Goal: Information Seeking & Learning: Learn about a topic

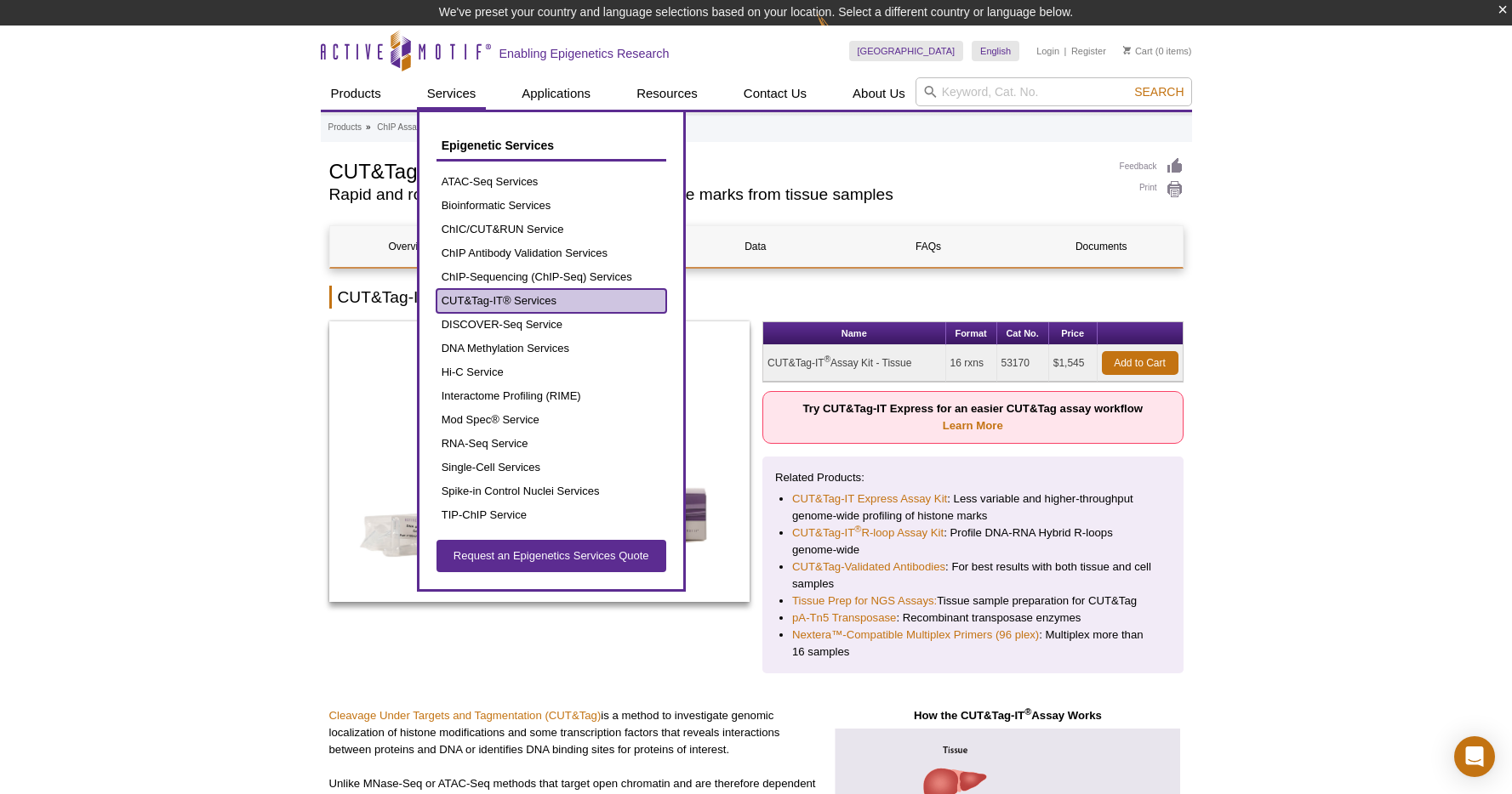
click at [489, 302] on link "CUT&Tag-IT® Services" at bounding box center [551, 301] width 230 height 24
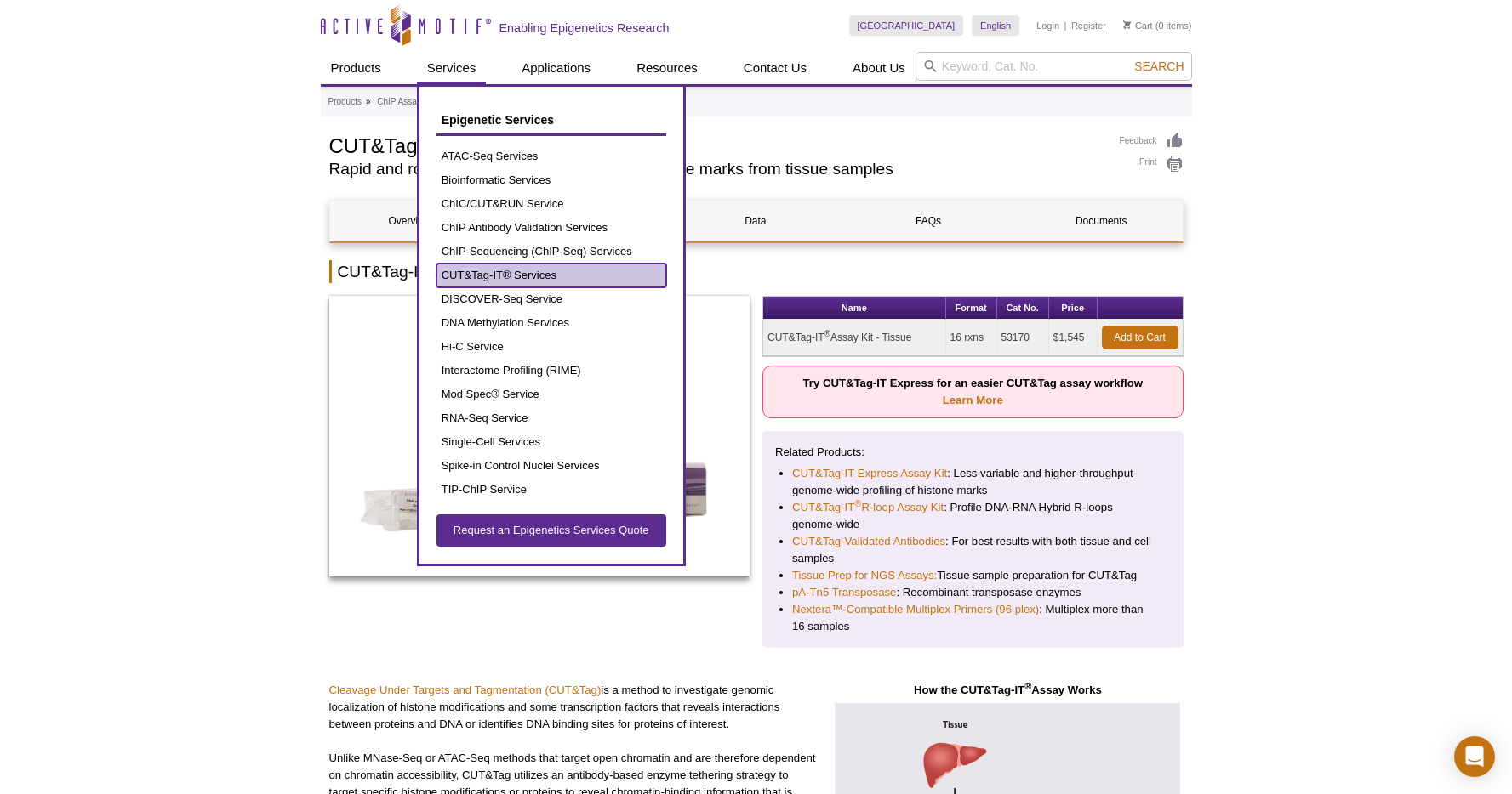
click at [480, 278] on link "CUT&Tag-IT® Services" at bounding box center [551, 275] width 230 height 24
click at [476, 273] on link "CUT&Tag-IT® Services" at bounding box center [551, 275] width 230 height 24
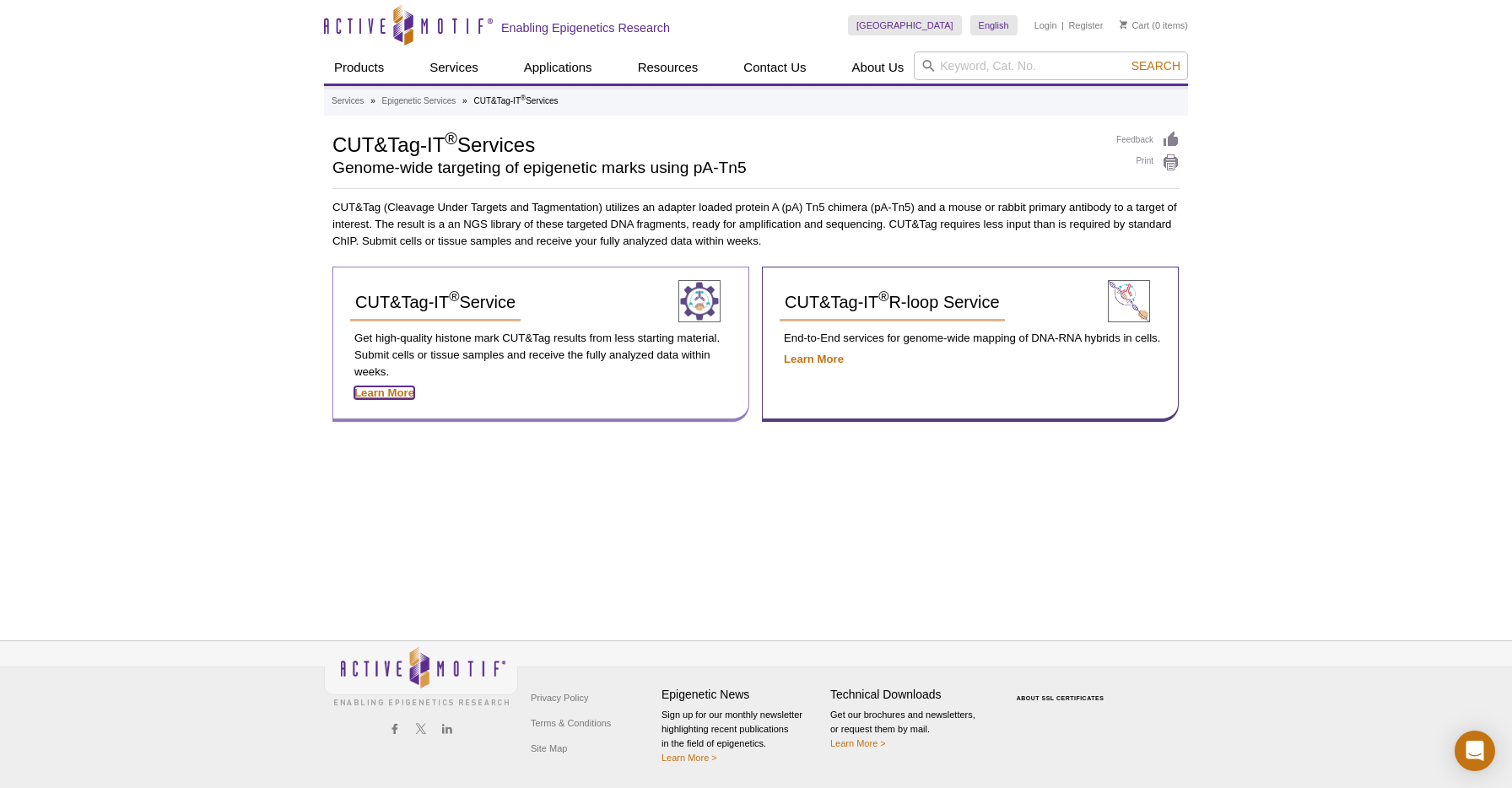
click at [394, 397] on strong "Learn More" at bounding box center [384, 392] width 60 height 12
click at [395, 390] on strong "Learn More" at bounding box center [384, 392] width 60 height 12
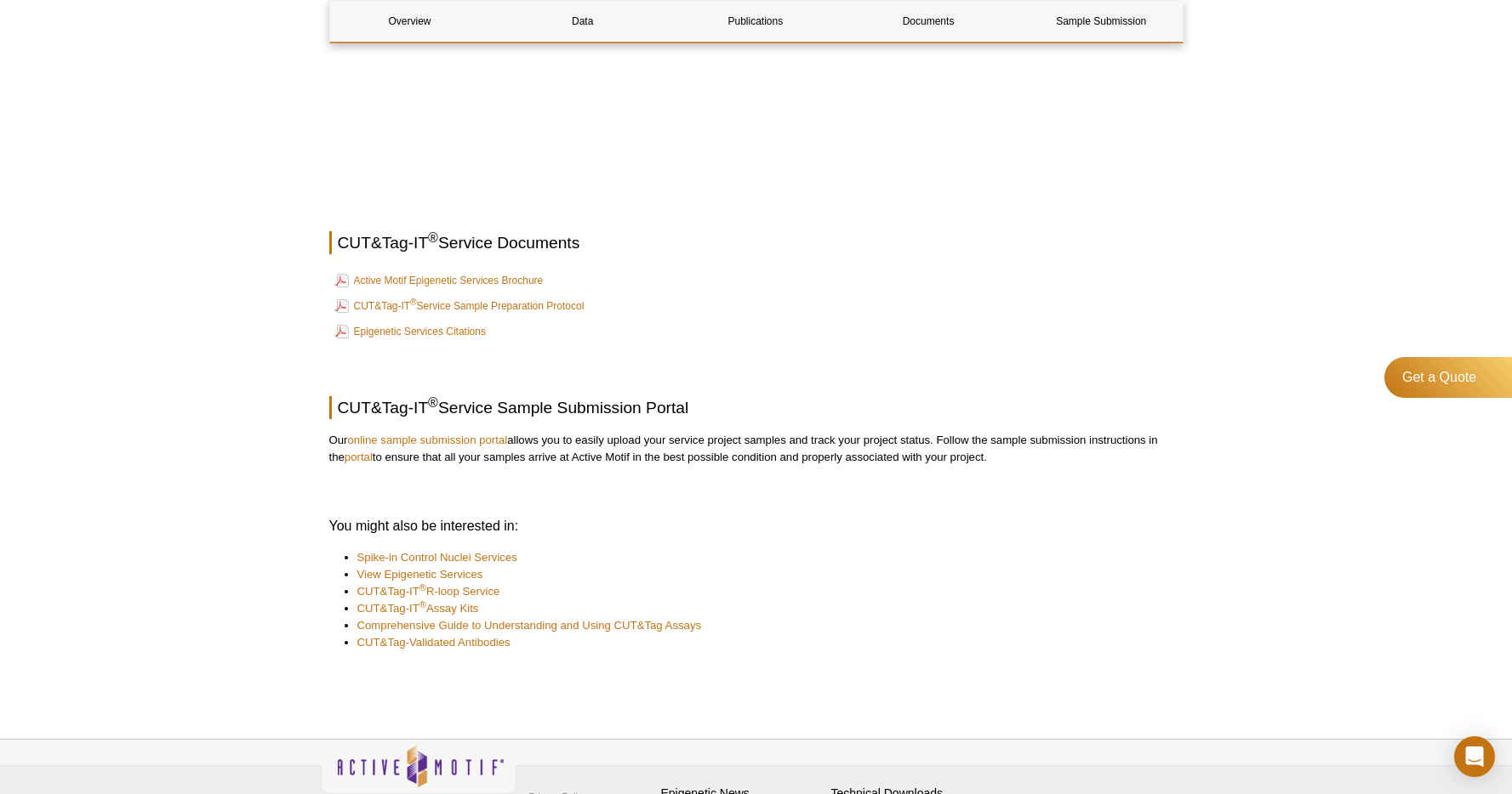
scroll to position [2206, 0]
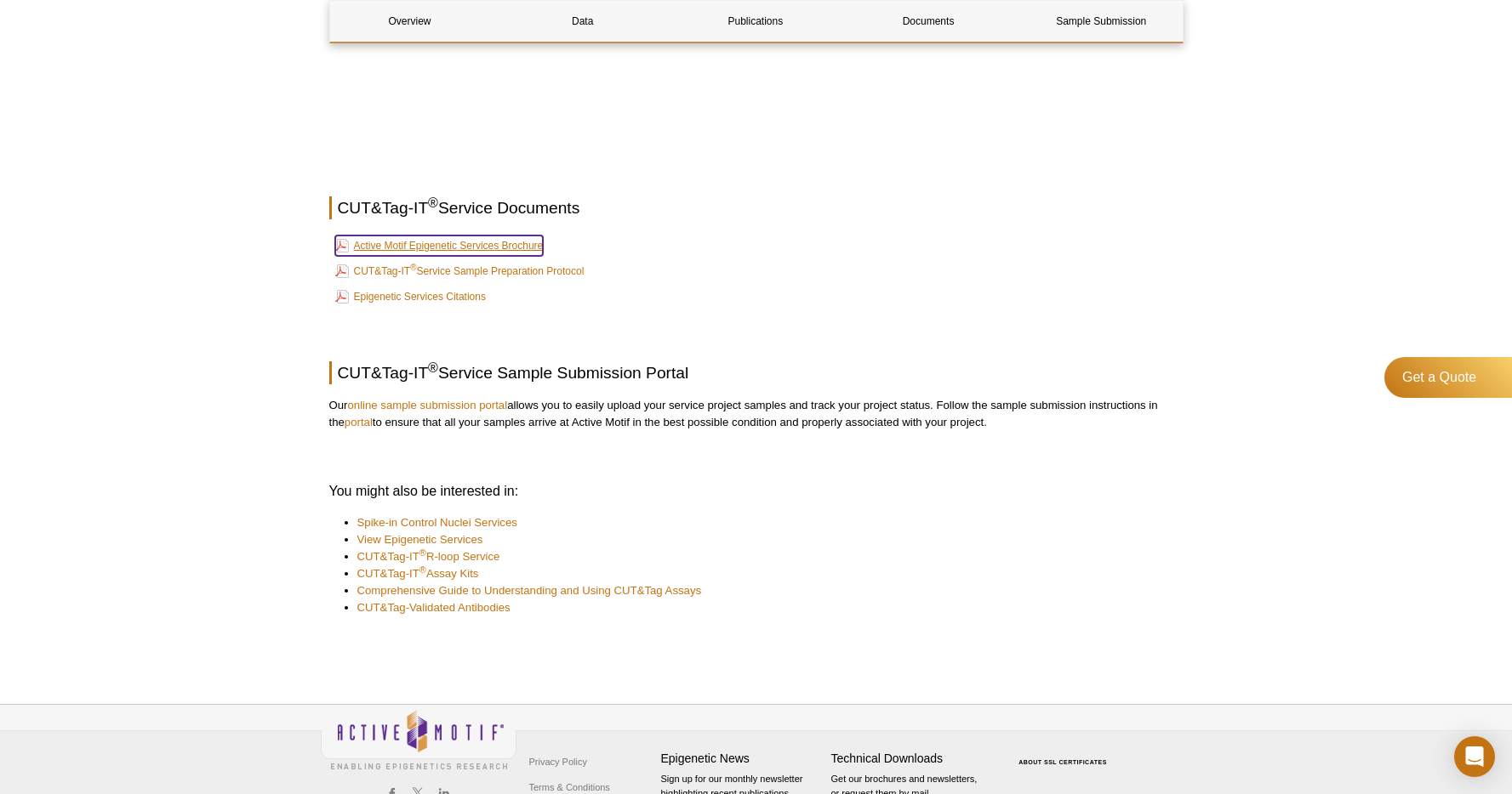
click at [468, 247] on link "Active Motif Epigenetic Services Brochure" at bounding box center [440, 245] width 209 height 20
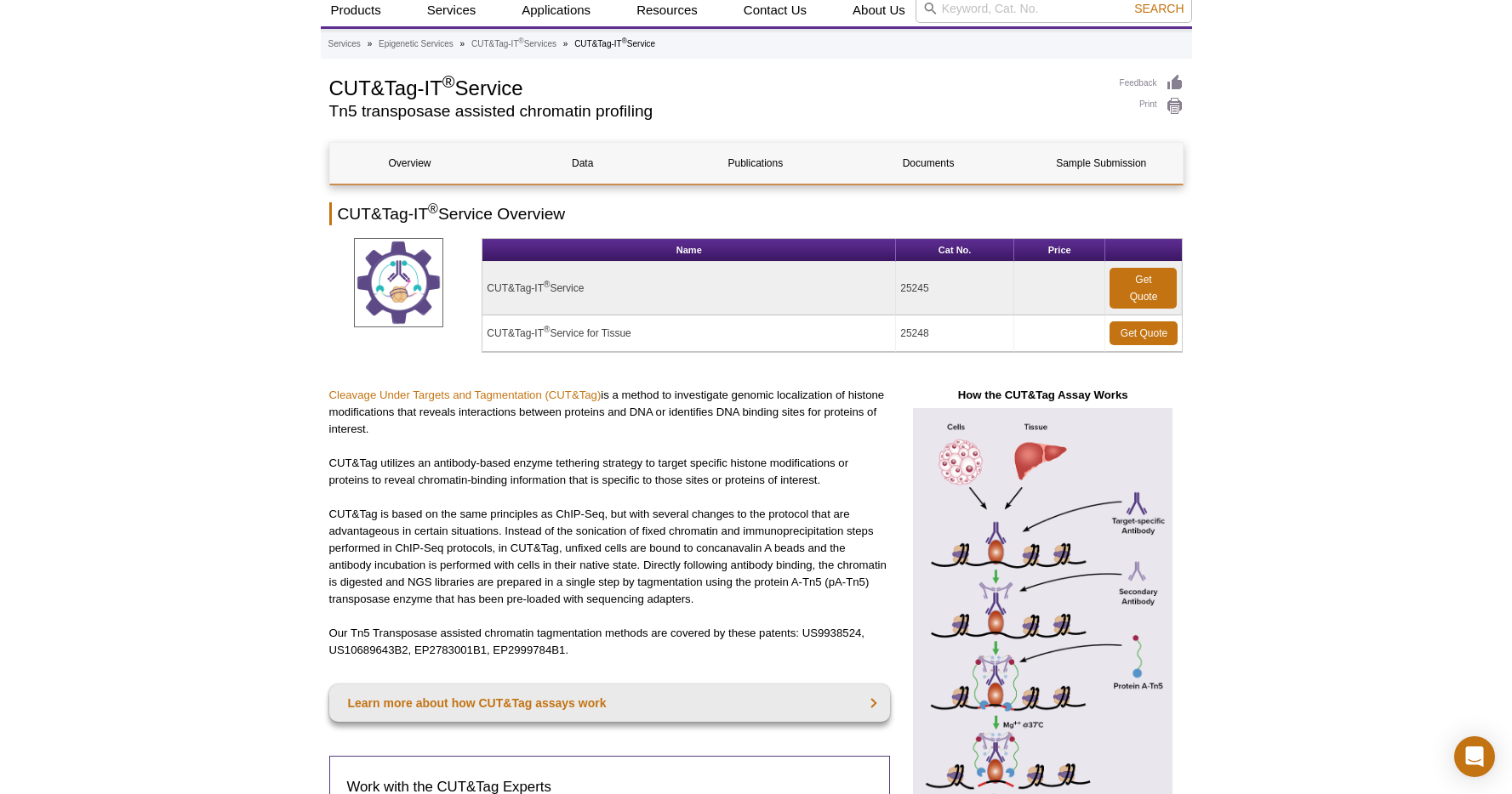
scroll to position [0, 0]
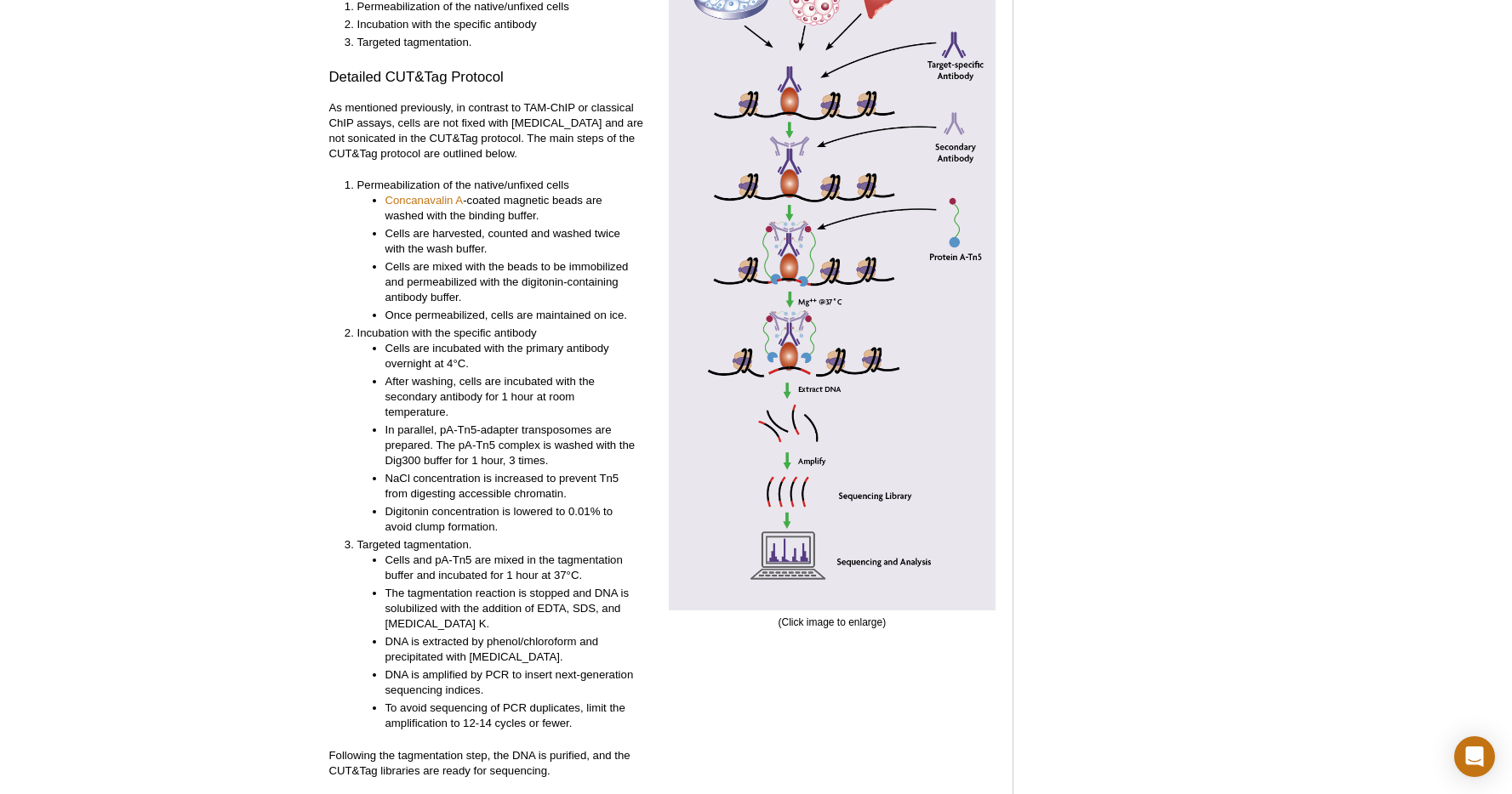
scroll to position [3727, 0]
click at [317, 198] on div "Active Motif Logo Enabling Epigenetics Research 0 Search Skip to content Active…" at bounding box center [756, 449] width 1512 height 8268
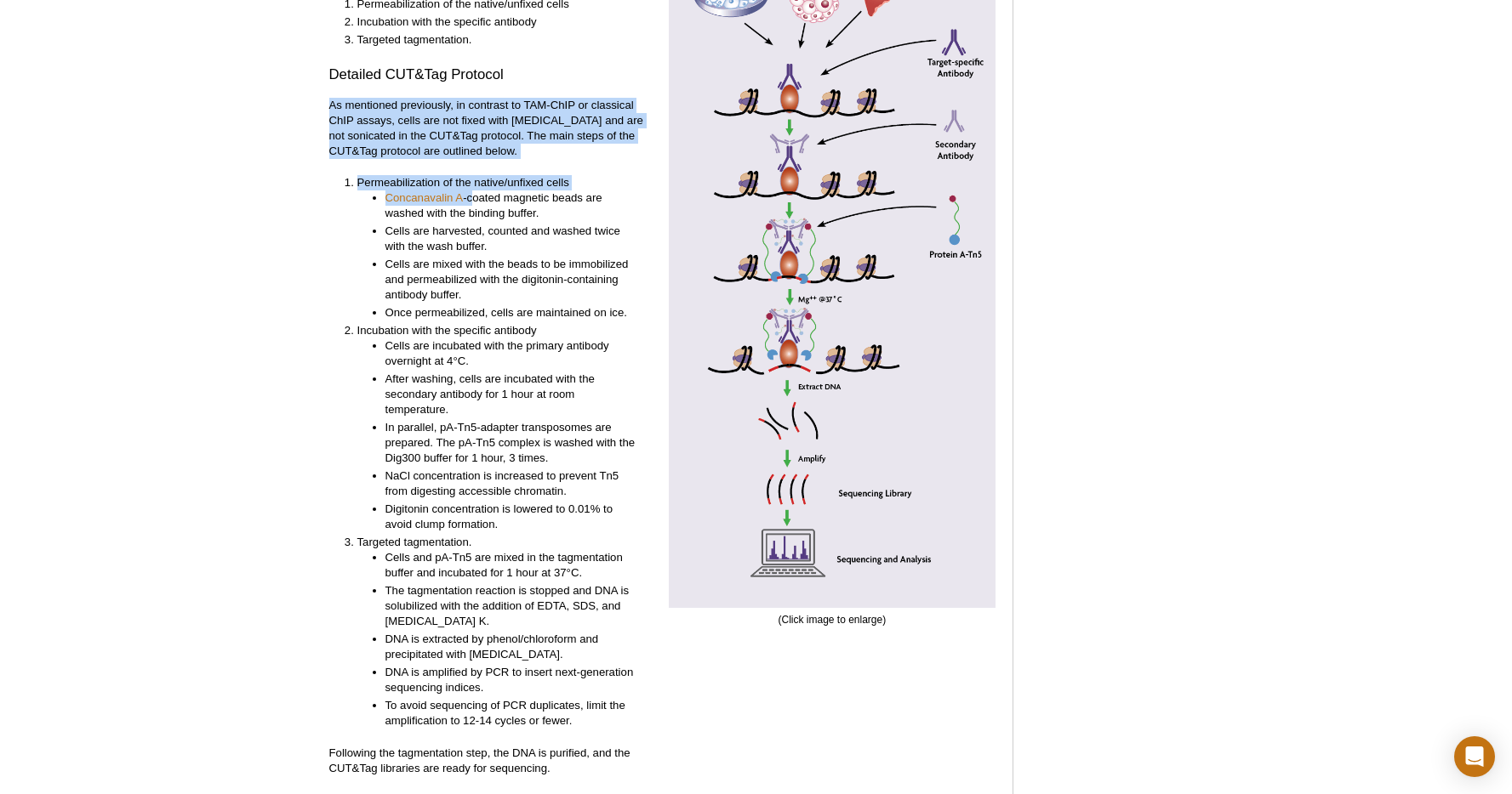
drag, startPoint x: 331, startPoint y: 78, endPoint x: 471, endPoint y: 169, distance: 167.0
click at [471, 169] on div "General CUT&Tag Protocol The CUT&Tag protocol consists of 3 main steps: Permeab…" at bounding box center [492, 360] width 326 height 866
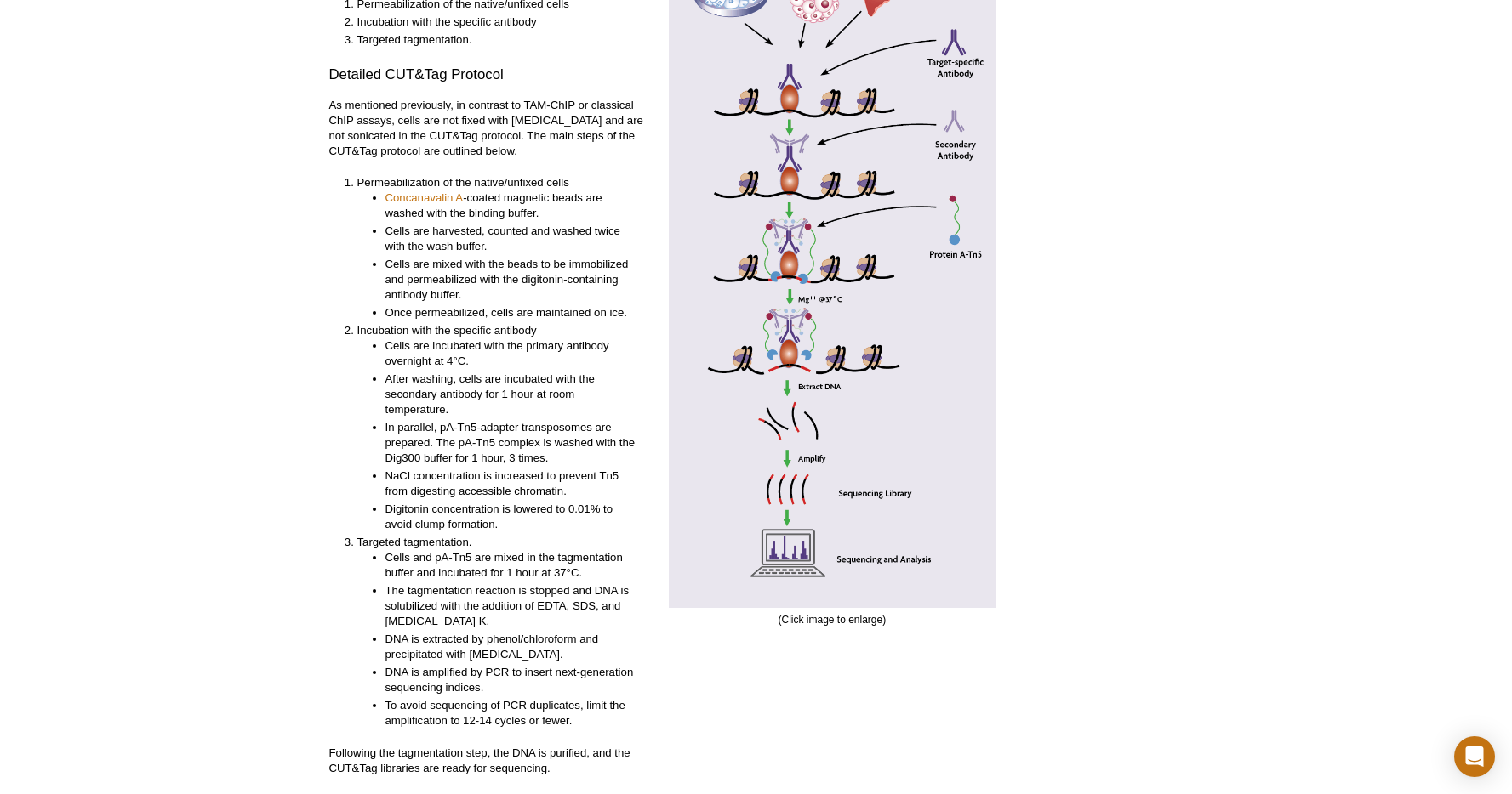
click at [303, 178] on div "Active Motif Logo Enabling Epigenetics Research 0 Search Skip to content Active…" at bounding box center [756, 449] width 1512 height 8268
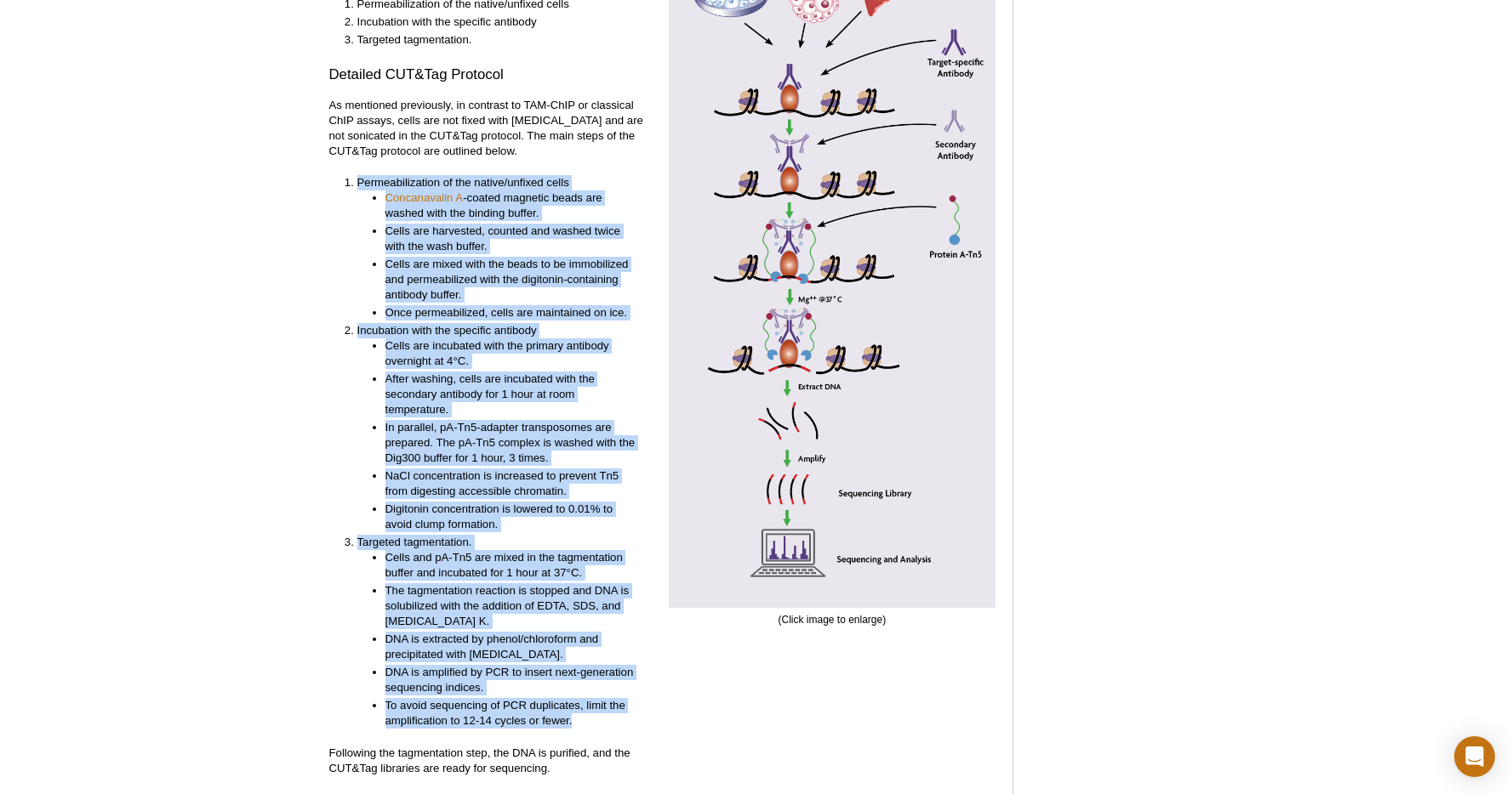
drag, startPoint x: 338, startPoint y: 152, endPoint x: 605, endPoint y: 691, distance: 601.5
click at [605, 691] on ol "Permeabilization of the native/unfixed cells Concanavalin A -coated magnetic be…" at bounding box center [484, 452] width 310 height 554
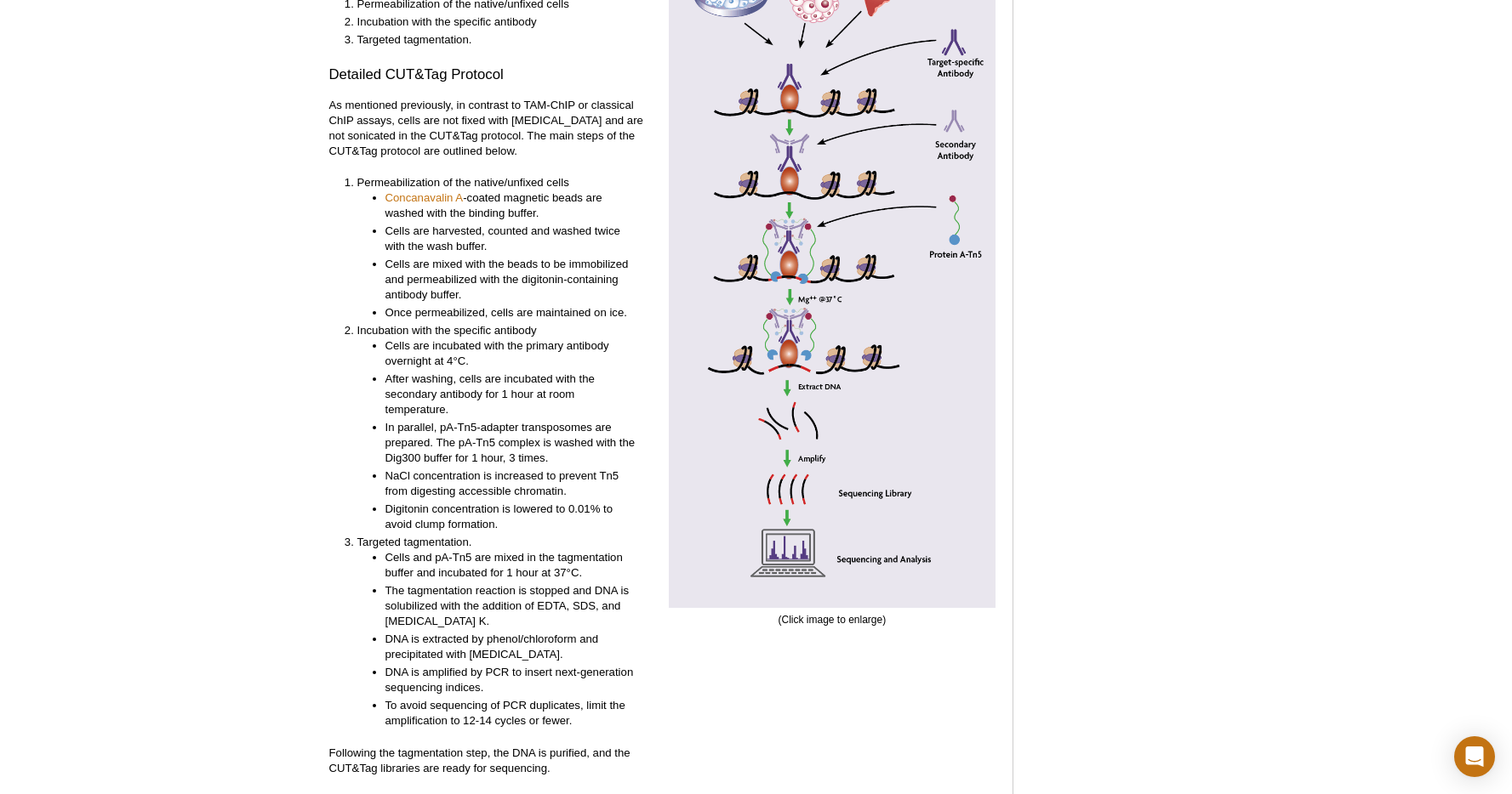
click at [571, 745] on p "Following the tagmentation step, the DNA is purified, and the CUT&Tag libraries…" at bounding box center [492, 760] width 326 height 31
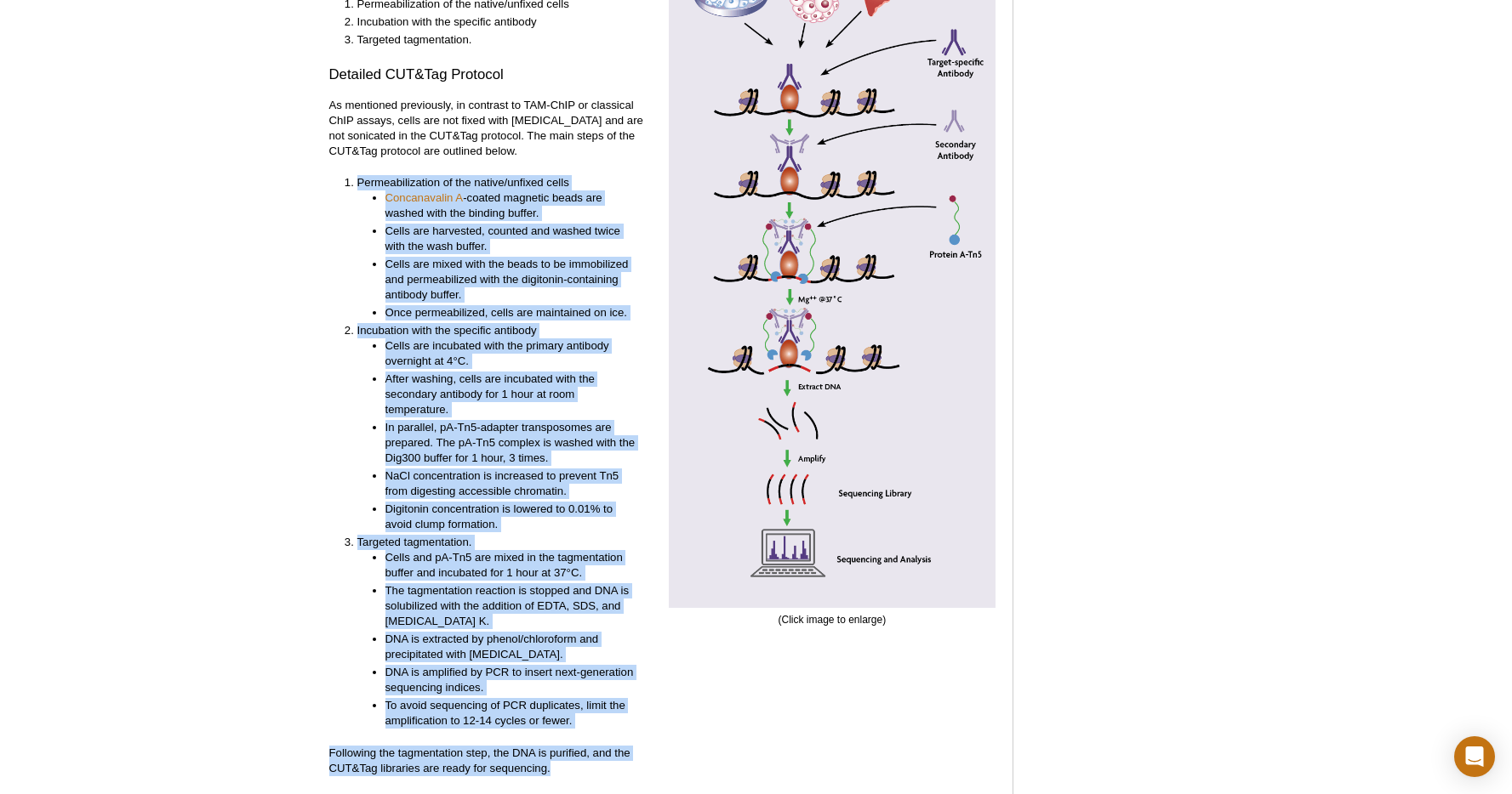
drag, startPoint x: 569, startPoint y: 741, endPoint x: 330, endPoint y: 147, distance: 640.3
click at [330, 147] on div "General CUT&Tag Protocol The CUT&Tag protocol consists of 3 main steps: Permeab…" at bounding box center [492, 360] width 326 height 866
copy div "Permeabilization of the native/unfixed cells Concanavalin A -coated magnetic be…"
click at [249, 477] on div "Active Motif Logo Enabling Epigenetics Research 0 Search Skip to content Active…" at bounding box center [756, 449] width 1512 height 8268
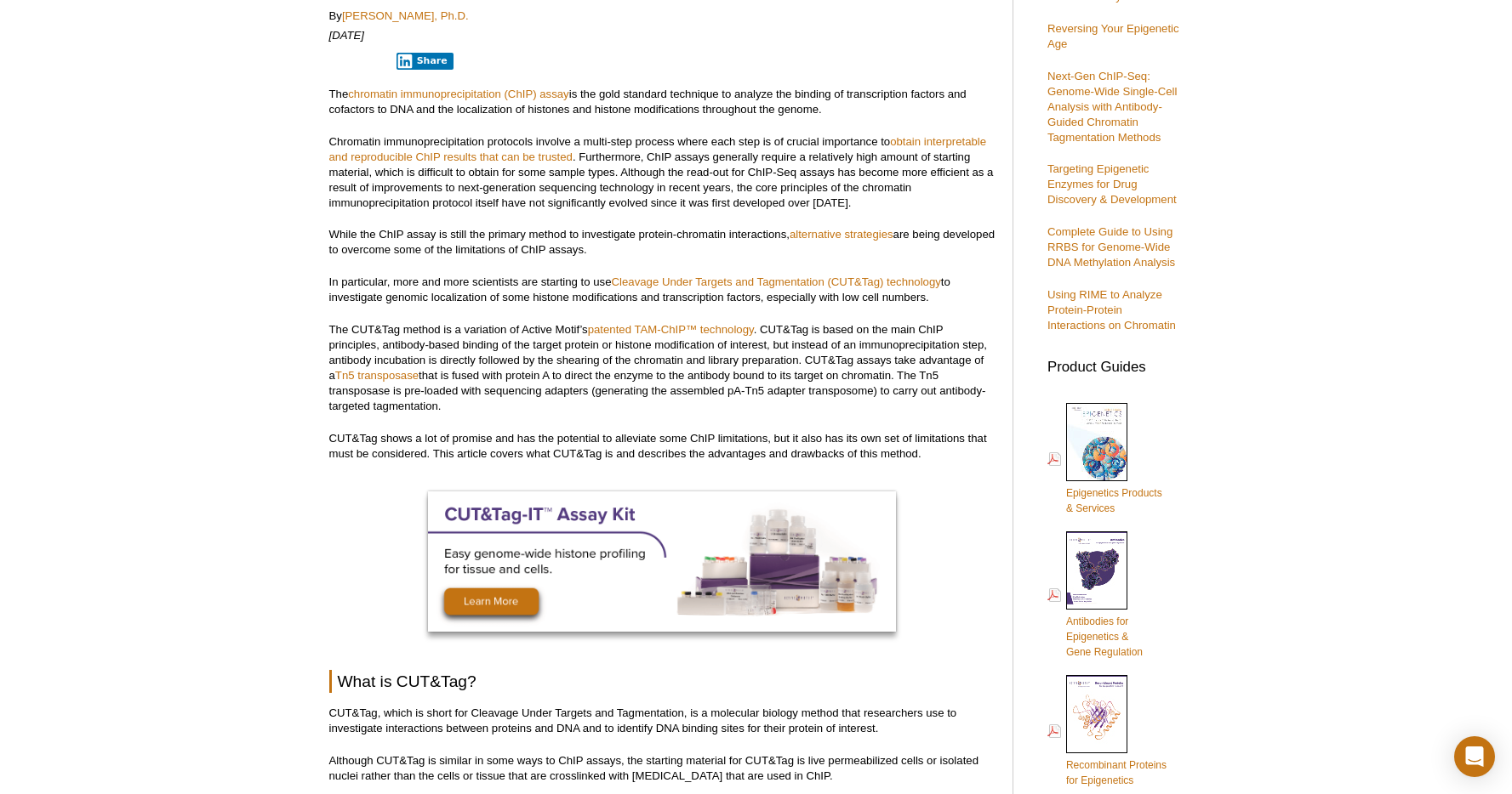
scroll to position [0, 0]
